Goal: Contribute content: Contribute content

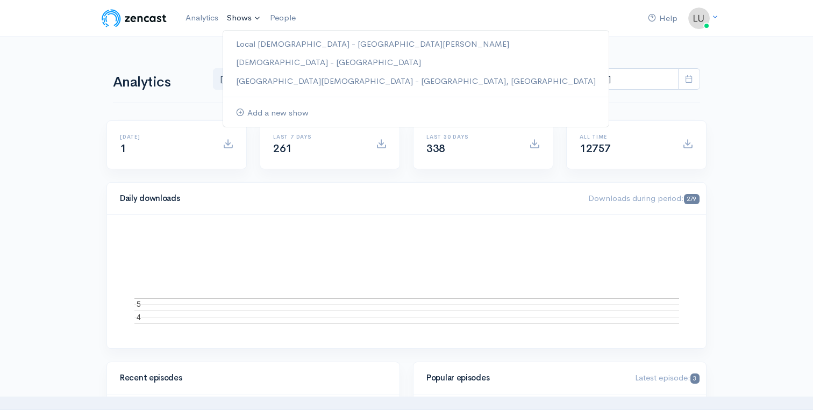
click at [239, 20] on link "Shows" at bounding box center [244, 18] width 43 height 24
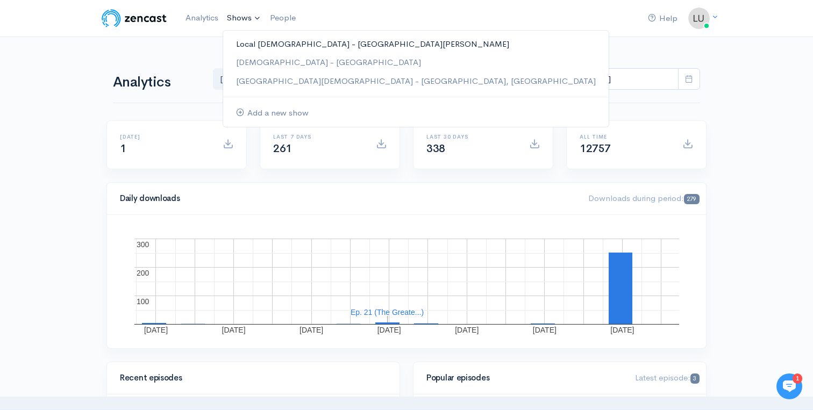
click at [245, 39] on link "Local [DEMOGRAPHIC_DATA] - [GEOGRAPHIC_DATA][PERSON_NAME]" at bounding box center [415, 44] width 385 height 19
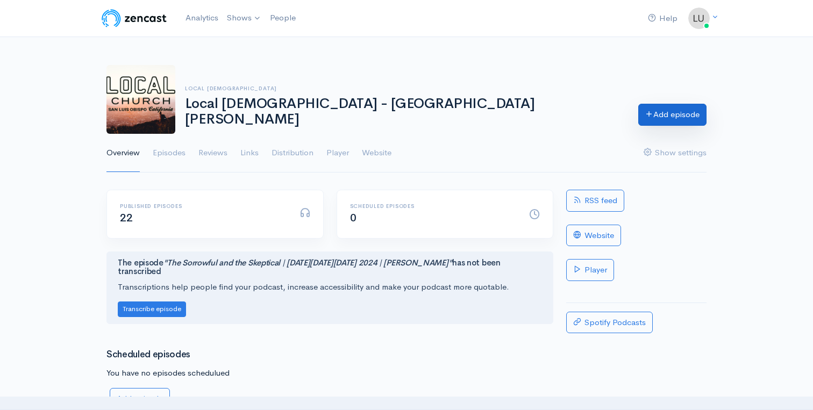
click at [649, 122] on link "Add episode" at bounding box center [672, 115] width 68 height 22
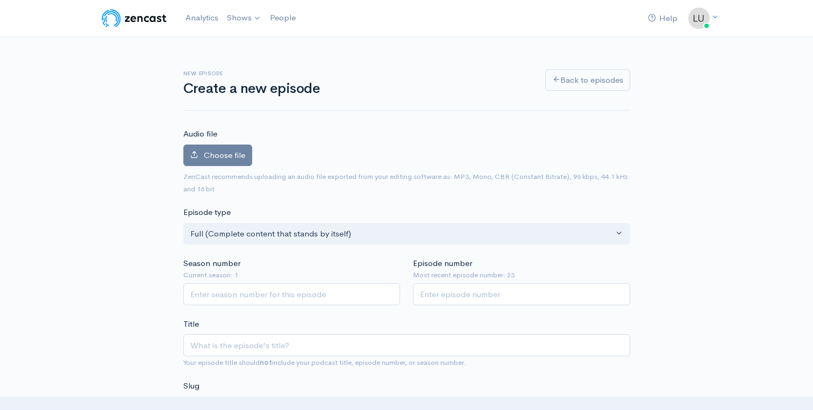
click at [221, 166] on div "Choose file 0" at bounding box center [406, 158] width 447 height 26
click at [221, 158] on span "Choose file" at bounding box center [224, 155] width 41 height 10
click at [0, 0] on input "Choose file" at bounding box center [0, 0] width 0 height 0
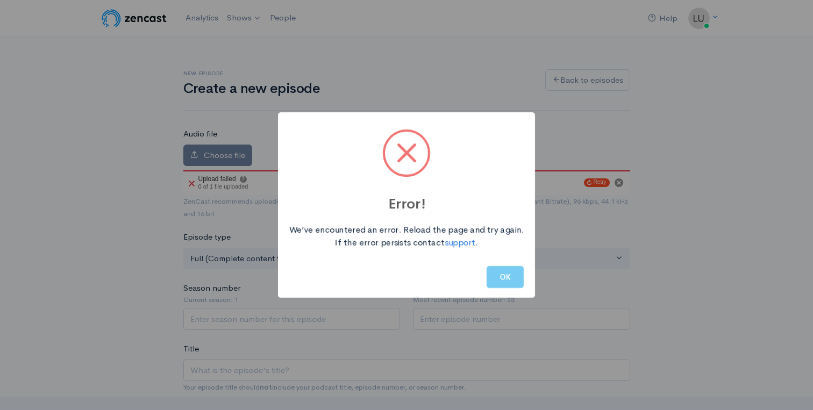
click at [503, 275] on button "OK" at bounding box center [504, 277] width 37 height 22
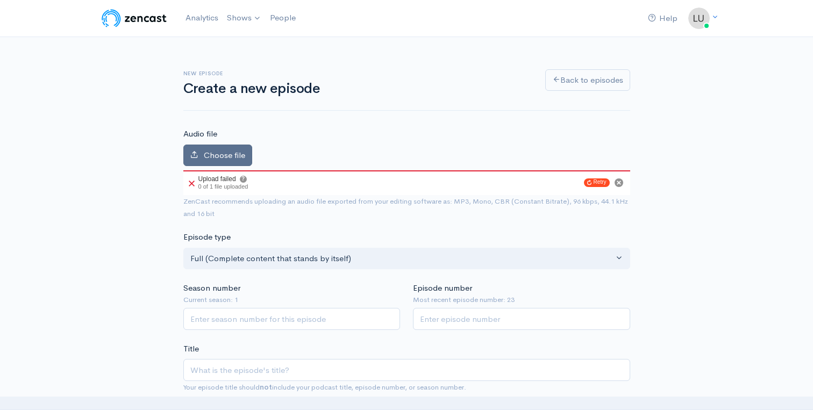
click at [195, 152] on icon at bounding box center [194, 155] width 8 height 8
click at [0, 0] on input "Choose file" at bounding box center [0, 0] width 0 height 0
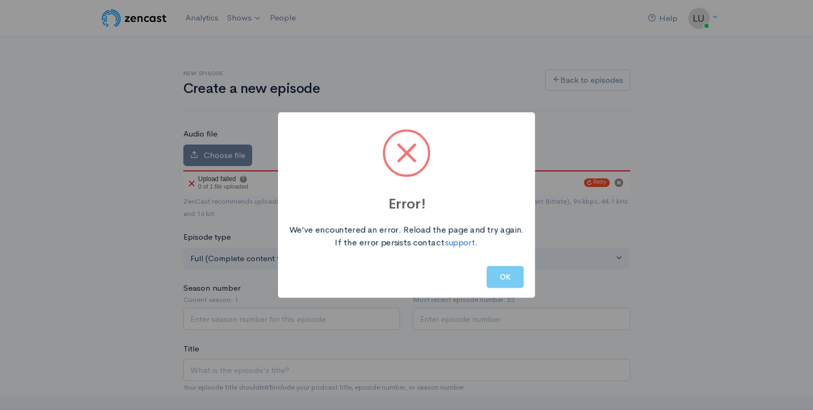
click at [517, 275] on button "OK" at bounding box center [504, 277] width 37 height 22
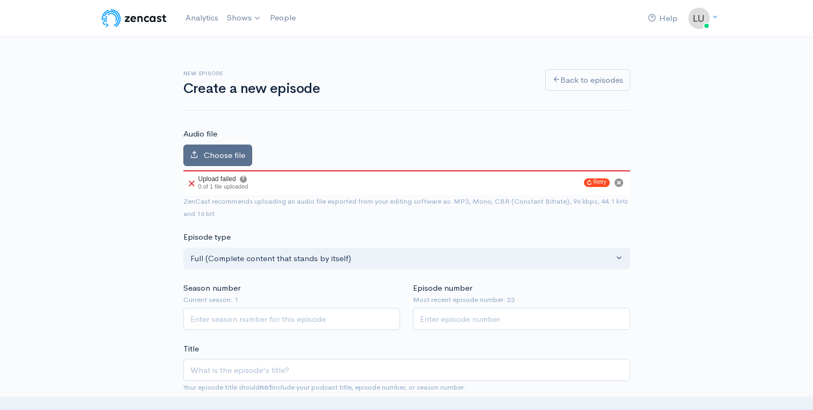
click at [194, 154] on icon at bounding box center [194, 155] width 8 height 8
click at [0, 0] on input "Choose file" at bounding box center [0, 0] width 0 height 0
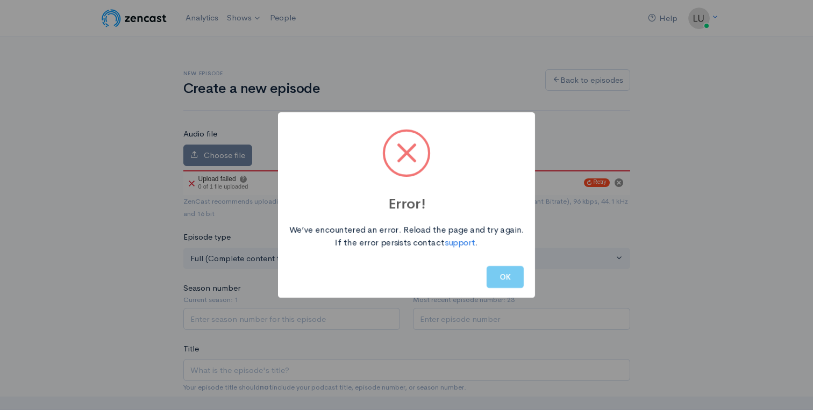
click at [509, 277] on button "OK" at bounding box center [504, 277] width 37 height 22
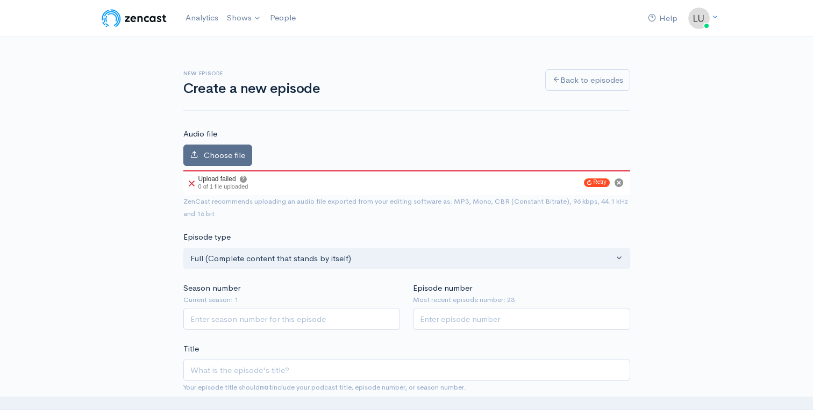
click at [218, 148] on label "Choose file" at bounding box center [217, 156] width 69 height 22
click at [0, 0] on input "Choose file" at bounding box center [0, 0] width 0 height 0
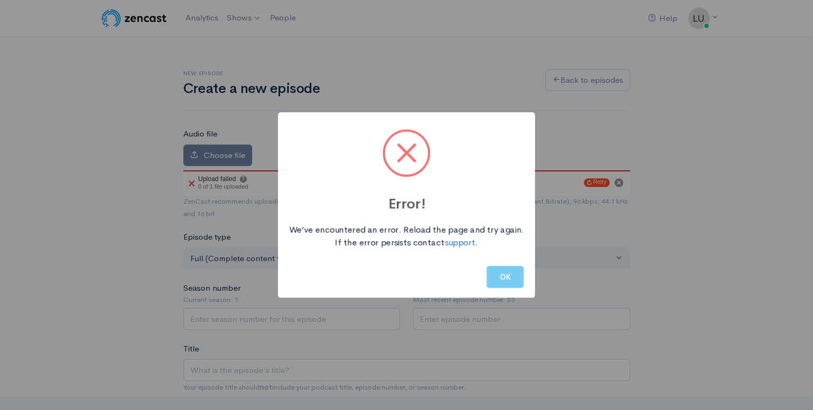
click at [509, 281] on button "OK" at bounding box center [504, 277] width 37 height 22
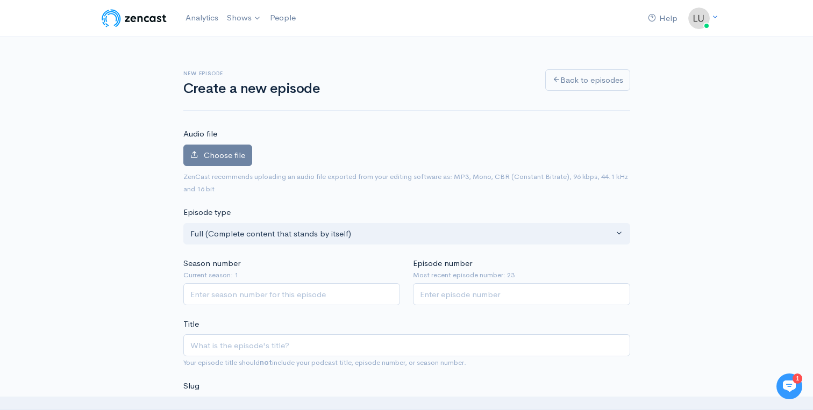
click at [224, 168] on div "Choose file 0" at bounding box center [406, 158] width 447 height 26
click at [224, 159] on span "Choose file" at bounding box center [224, 155] width 41 height 10
click at [0, 0] on input "Choose file" at bounding box center [0, 0] width 0 height 0
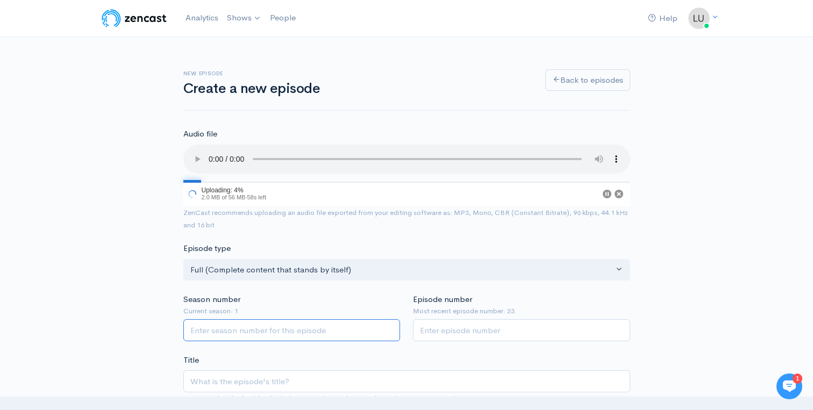
click at [222, 327] on input "Season number" at bounding box center [291, 330] width 217 height 22
type input "1"
click at [388, 325] on input "1" at bounding box center [291, 330] width 217 height 22
click at [467, 329] on input "Episode number" at bounding box center [521, 330] width 217 height 22
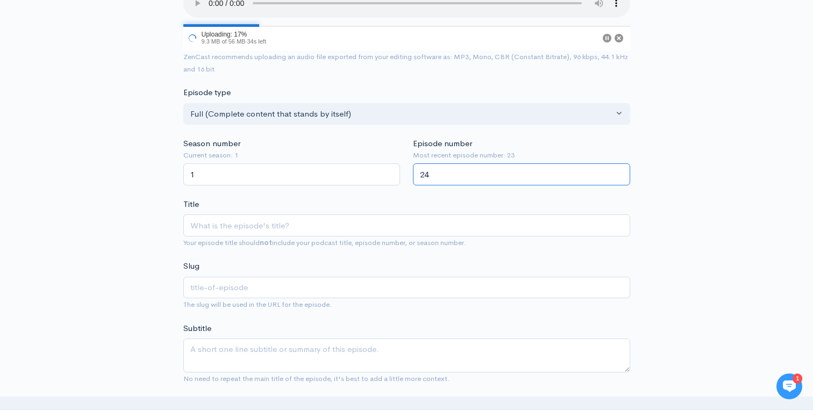
scroll to position [194, 0]
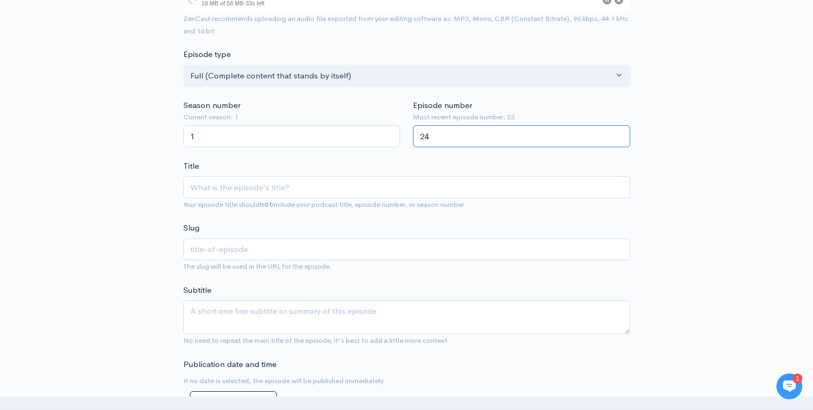
type input "24"
click at [323, 199] on span "Your episode title should not include your podcast title, episode number, or se…" at bounding box center [406, 204] width 447 height 12
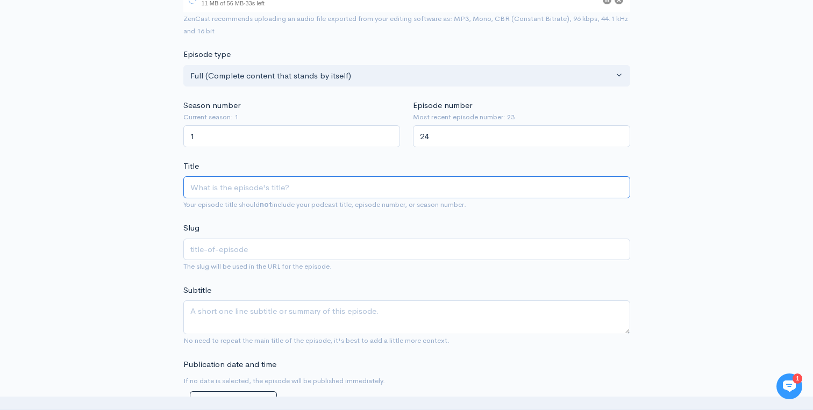
click at [326, 193] on input "Title" at bounding box center [406, 187] width 447 height 22
type input "P"
type input "p"
type input "Pr"
type input "pr"
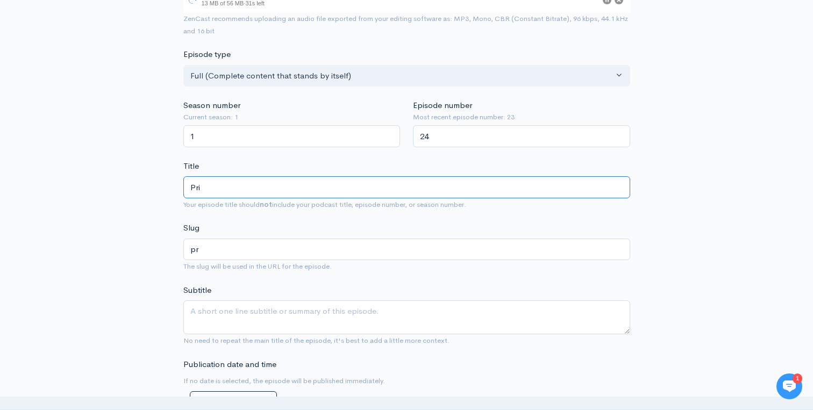
type input "Prie"
type input "prie"
type input "Pries"
type input "pries"
type input "Priests"
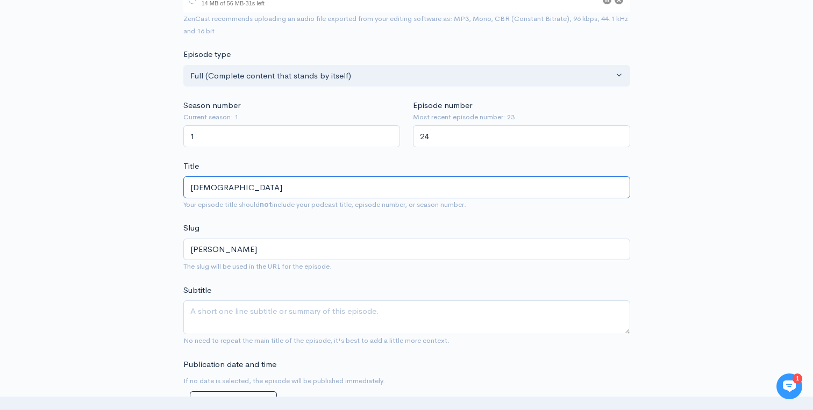
type input "priests"
type input "Priests, S"
type input "priests-s"
type input "Priests, Sa"
type input "priests-sa"
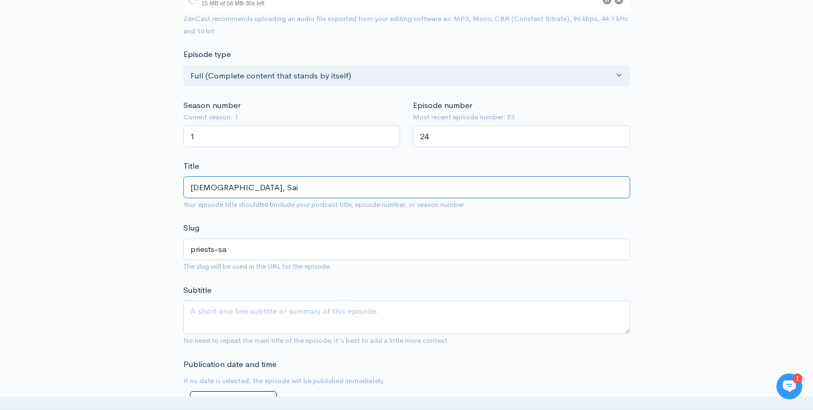
type input "Priests, Sain"
type input "priests-sain"
type input "Priests, Saint"
type input "priests-saint"
type input "Priests, Saints"
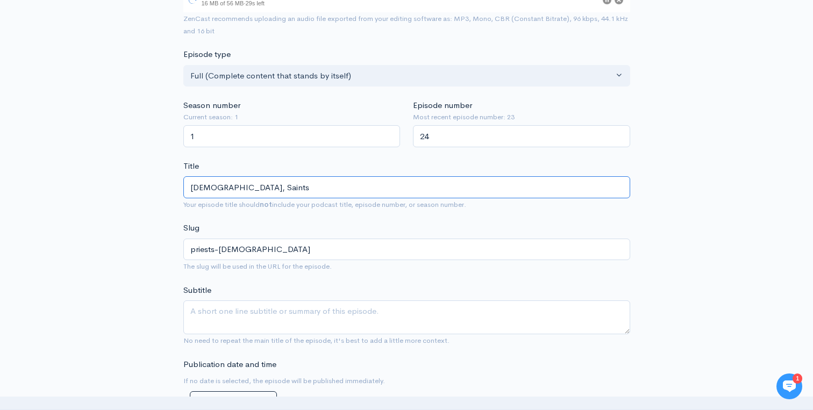
type input "priests-saints"
type input "Priests, Saints, & W"
type input "priests-saints-w"
type input "Priests, Saints, & Wi"
type input "priests-saints-wi"
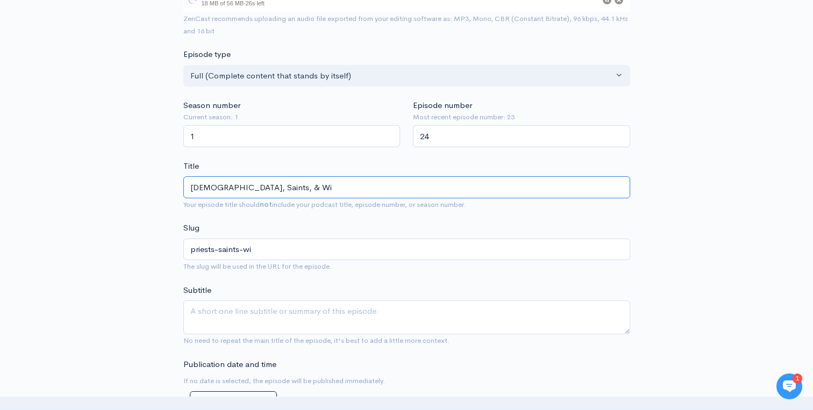
type input "Priests, Saints, & Wit"
type input "priests-saints-wit"
type input "Priests, Saints, & Witn"
type input "priests-saints-witn"
type input "Priests, Saints, & Witne"
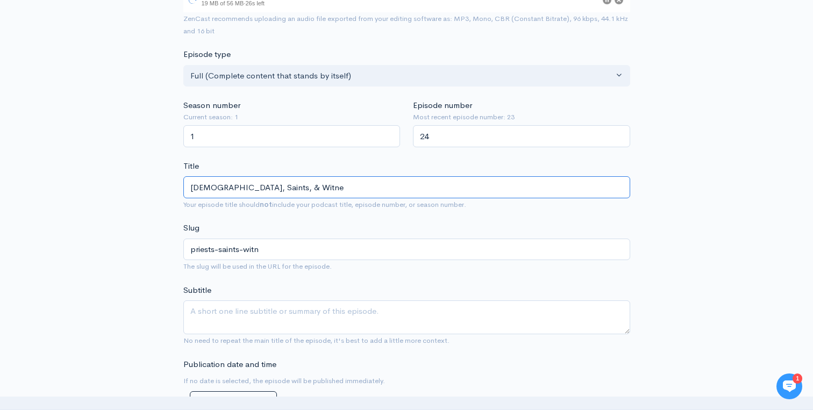
type input "priests-saints-witne"
type input "Priests, Saints, & Witnes"
type input "priests-saints-witnes"
type input "Priests, Saints, & Witnesse"
type input "priests-saints-witnesse"
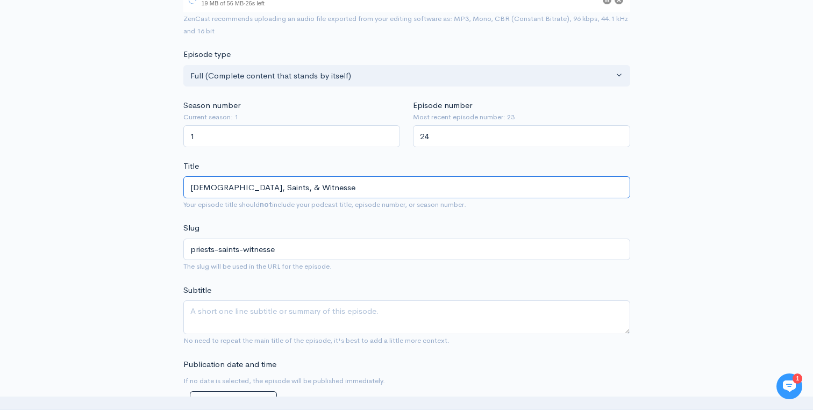
type input "Priests, Saints, & Witnesses"
type input "priests-saints-witnesses"
type input "Priests, Saints, & Witnesses | 1"
type input "priests-saints-witnesses-1"
type input "Priests, Saints, & Witnesses | 1 P"
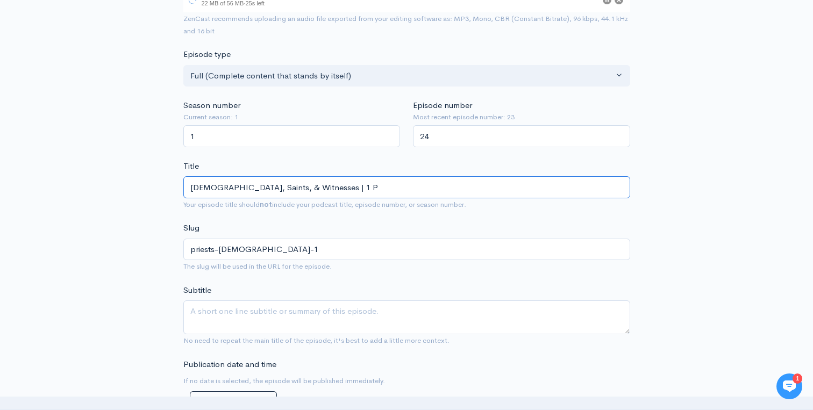
type input "priests-saints-witnesses-1-p"
type input "Priests, Saints, & Witnesses | 1 Pe"
type input "priests-saints-witnesses-1-pe"
type input "Priests, Saints, & Witnesses | 1 Pet"
type input "priests-saints-witnesses-1-pet"
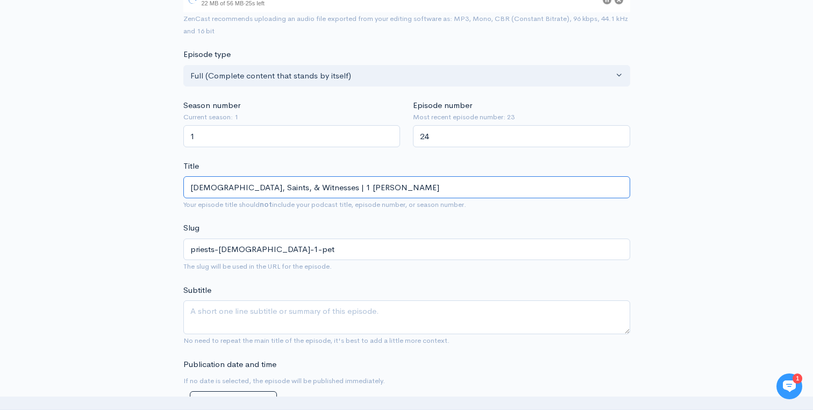
type input "Priests, Saints, & Witnesses | 1 Peter"
type input "priests-saints-witnesses-1-peter"
type input "Priests, Saints, & Witnesses | 1 Peter 2"
type input "priests-saints-witnesses-1-peter-2"
type input "Priests, Saints, & Witnesses | 1 Peter 2v"
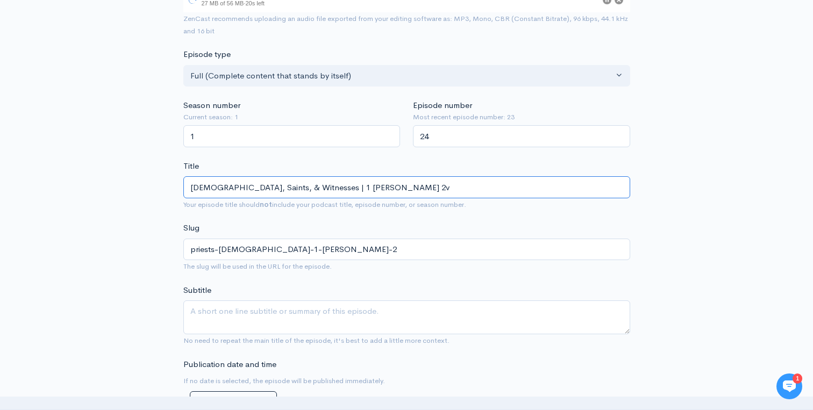
type input "priests-saints-witnesses-1-peter-2v"
type input "Priests, Saints, & Witnesses | 1 Peter 2v4"
type input "priests-saints-witnesses-1-peter-2v4"
type input "Priests, Saints, & Witnesses | 1 Peter 2v4-1"
type input "priests-saints-witnesses-1-peter-2v4-1"
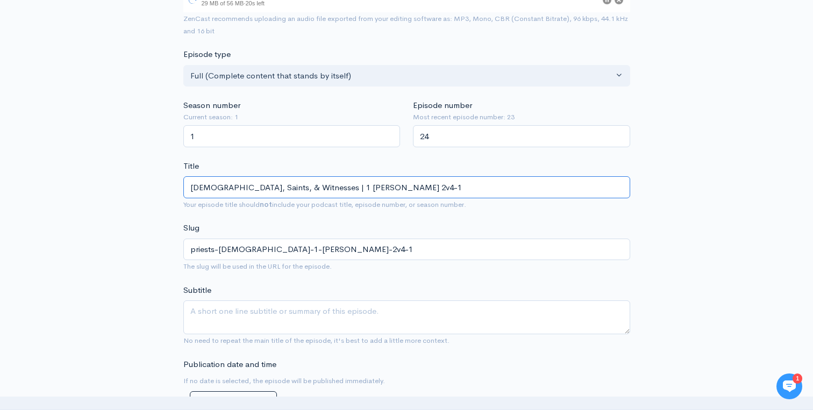
type input "Priests, Saints, & Witnesses | 1 Peter 2v4-10"
type input "priests-saints-witnesses-1-peter-2v4-10"
type input "Priests, Saints, & Witnesses | 1 Peter 2v4-10 - L"
type input "priests-saints-witnesses-1-peter-2v4-10-l"
type input "Priests, Saints, & Witnesses | 1 Peter 2v4-10 - Luk"
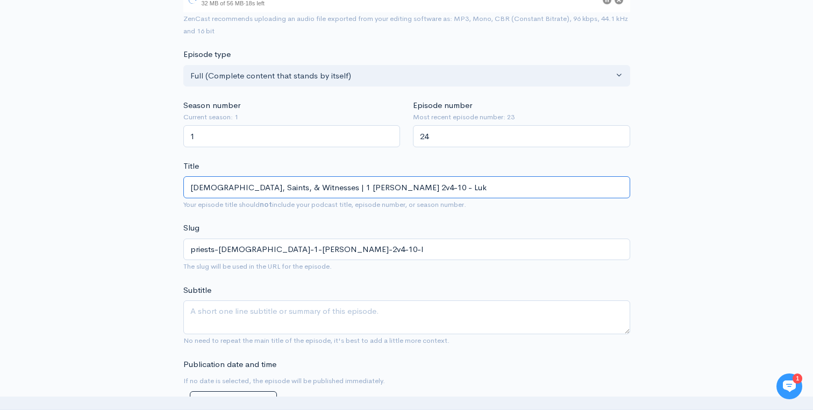
type input "priests-saints-witnesses-1-peter-2v4-10-luk"
type input "Priests, Saints, & Witnesses | 1 Peter 2v4-10 - Luke"
type input "priests-saints-witnesses-1-peter-2v4-10-luke"
type input "Priests, Saints, & Witnesses | 1 Peter 2v4-10 - Luke P"
type input "priests-saints-witnesses-1-peter-2v4-10-luke-p"
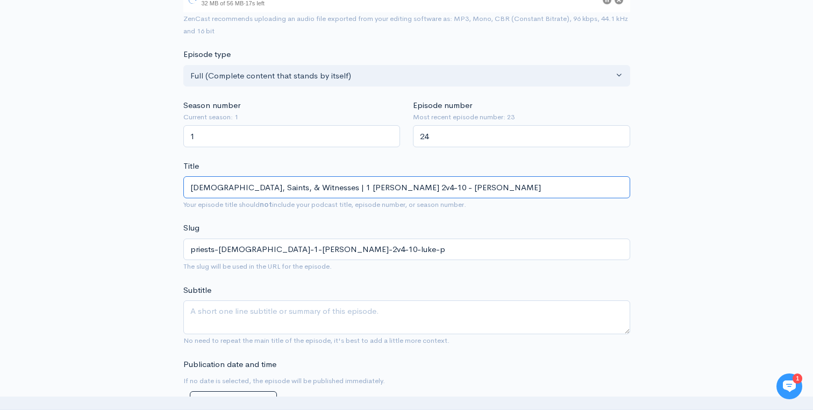
type input "[DEMOGRAPHIC_DATA], Saints, & Witnesses | 1 [PERSON_NAME] 2v4-10 - [PERSON_NAME]"
type input "priests-saints-witnesses-1-peter-2v4-10-luke-pew"
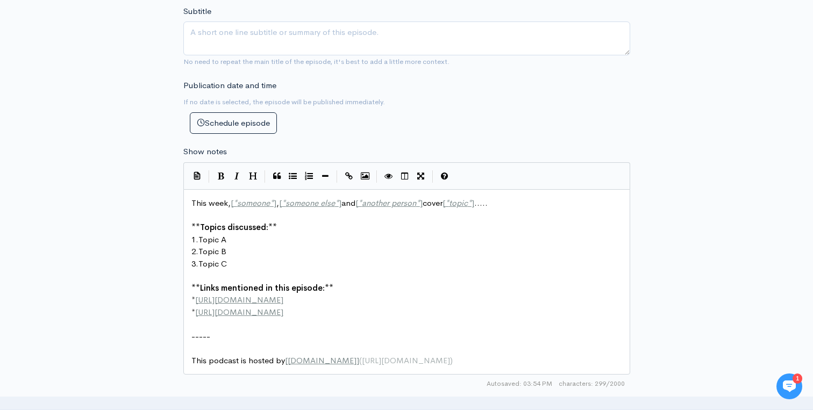
type input "[DEMOGRAPHIC_DATA], Saints, & Witnesses | 1 [PERSON_NAME] 2v4-10 - [PERSON_NAME]"
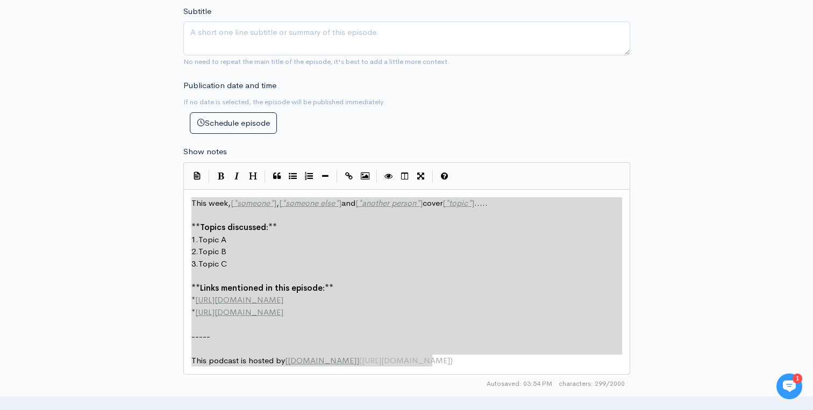
drag, startPoint x: 439, startPoint y: 367, endPoint x: 184, endPoint y: 201, distance: 304.6
click at [184, 202] on div "This week, [*someone*], [*someone else*] and [*another person*] cover [*topic*]…" at bounding box center [406, 281] width 447 height 185
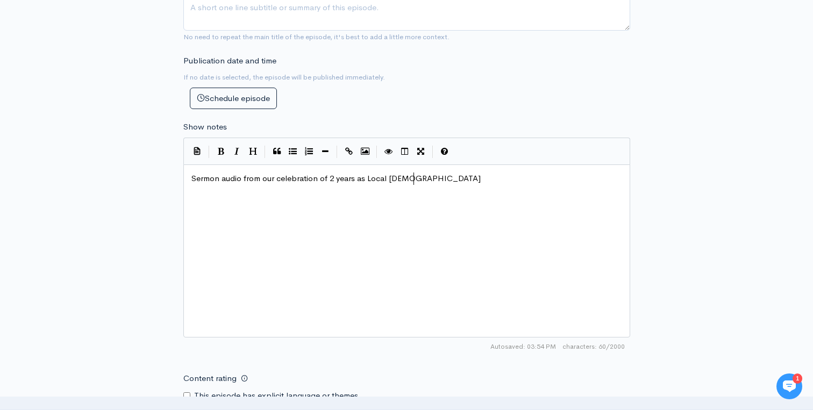
scroll to position [694, 0]
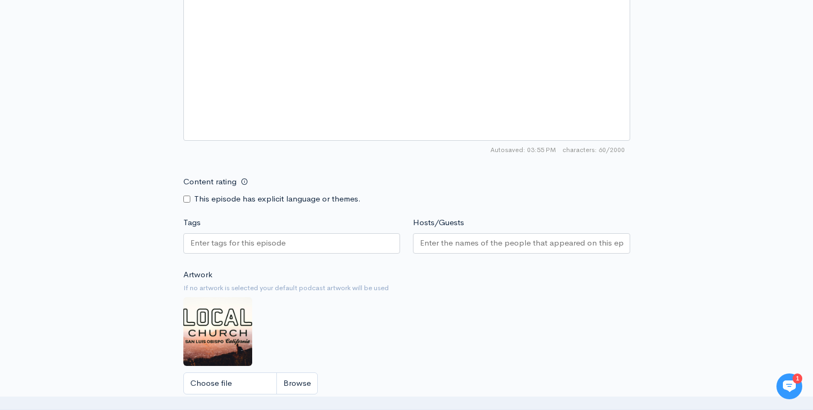
type textarea "Sermon audio from our celebration of 2 years as Local Church"
click at [440, 238] on input "Hosts/Guests" at bounding box center [521, 243] width 203 height 12
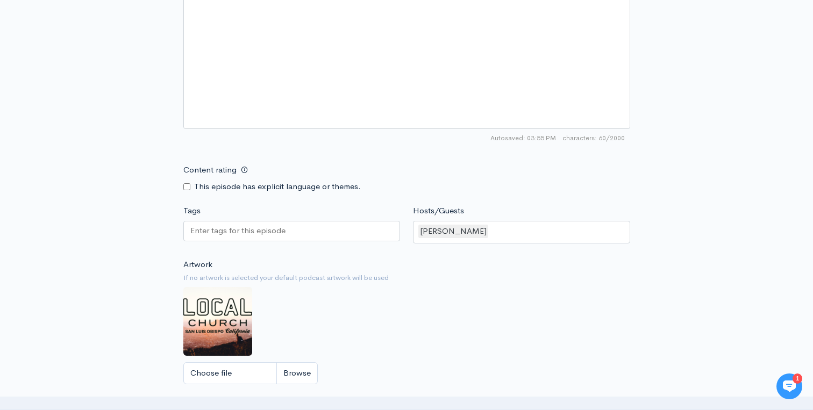
scroll to position [951, 0]
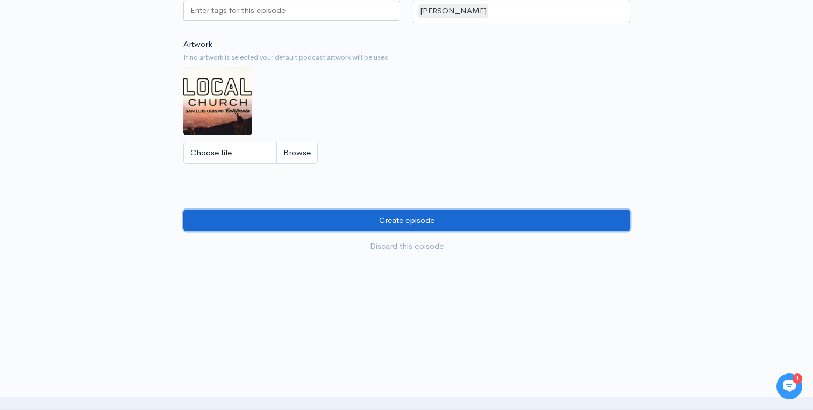
click at [383, 224] on input "Create episode" at bounding box center [406, 221] width 447 height 22
